Goal: Task Accomplishment & Management: Use online tool/utility

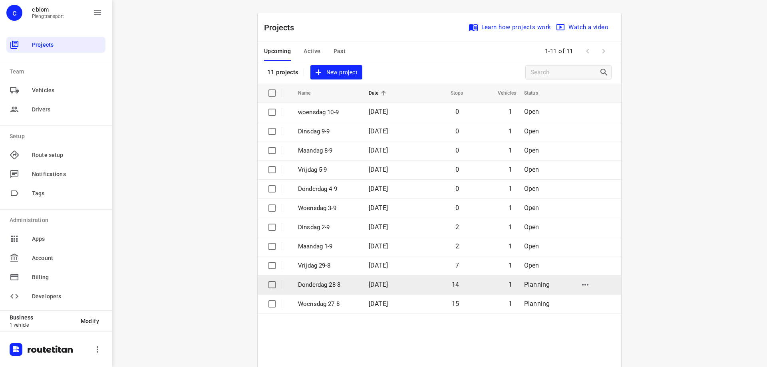
click at [388, 286] on span "[DATE]" at bounding box center [378, 285] width 19 height 8
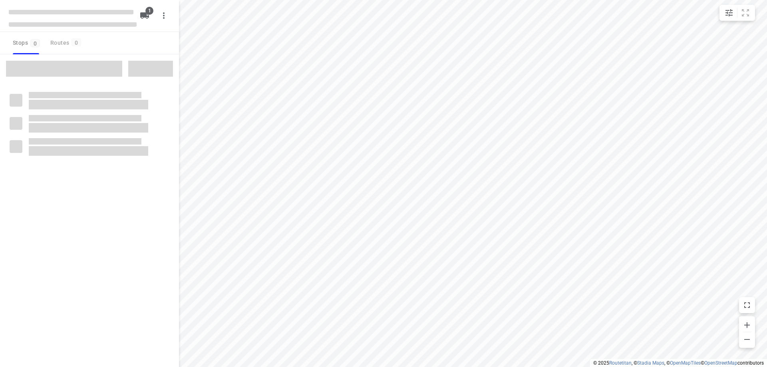
type input "distance"
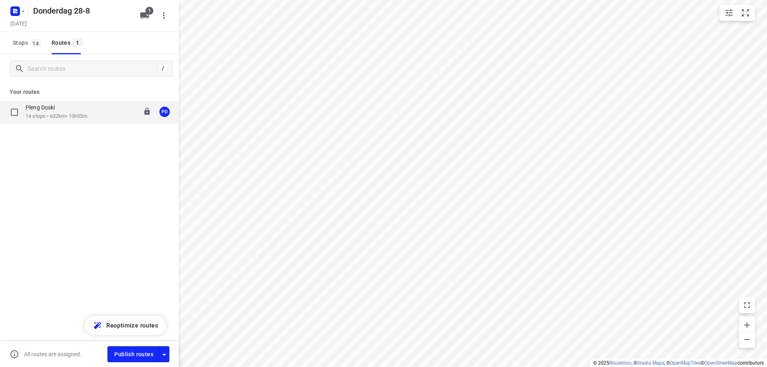
click at [80, 111] on div "Pleng Doski" at bounding box center [57, 108] width 62 height 9
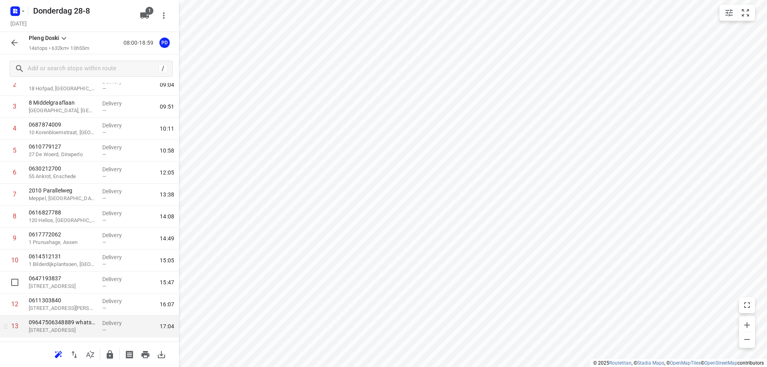
scroll to position [31, 0]
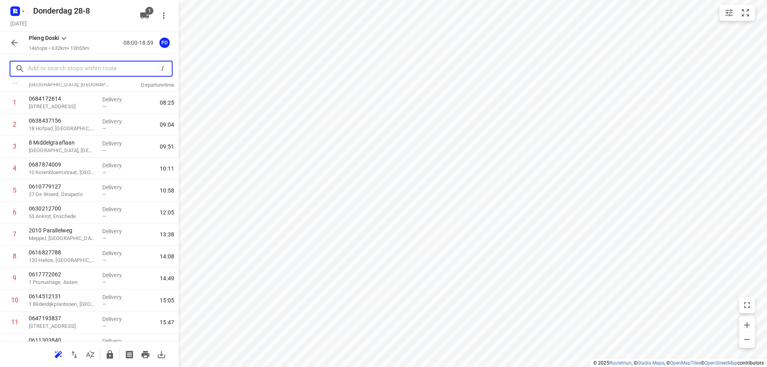
click at [49, 64] on input "text" at bounding box center [93, 69] width 130 height 12
paste input "[STREET_ADDRESS]"
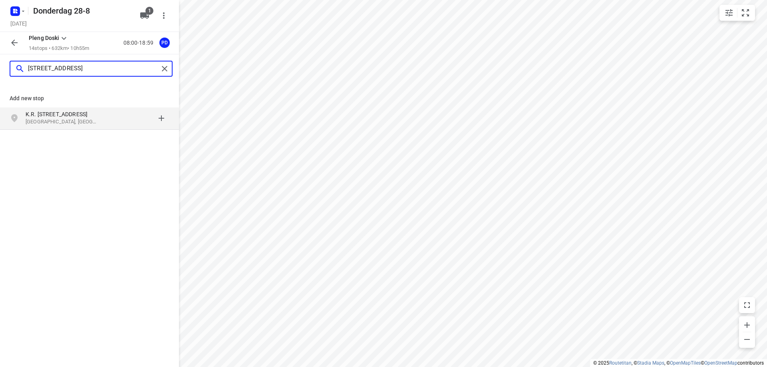
type input "[STREET_ADDRESS]"
click at [66, 121] on p "[GEOGRAPHIC_DATA], [GEOGRAPHIC_DATA]" at bounding box center [63, 122] width 74 height 8
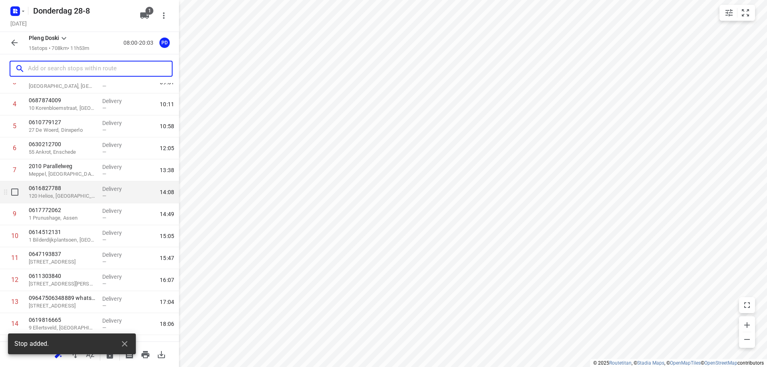
scroll to position [133, 0]
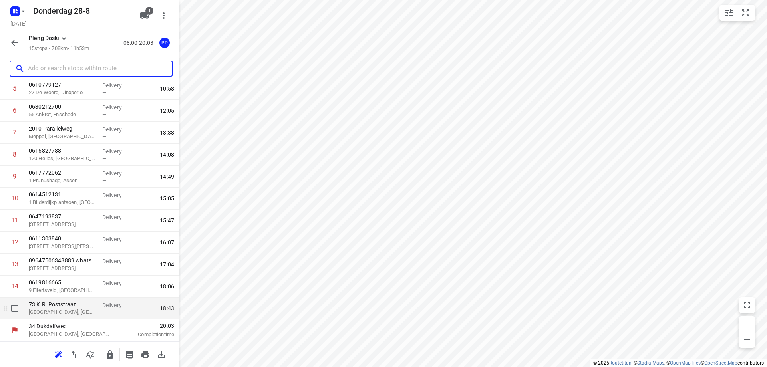
click at [72, 312] on p "[GEOGRAPHIC_DATA], [GEOGRAPHIC_DATA]" at bounding box center [62, 312] width 67 height 8
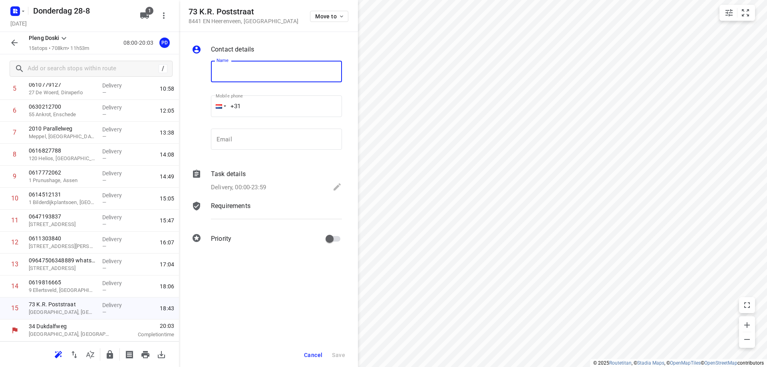
click at [308, 351] on button "Cancel" at bounding box center [313, 355] width 25 height 14
